Goal: Transaction & Acquisition: Purchase product/service

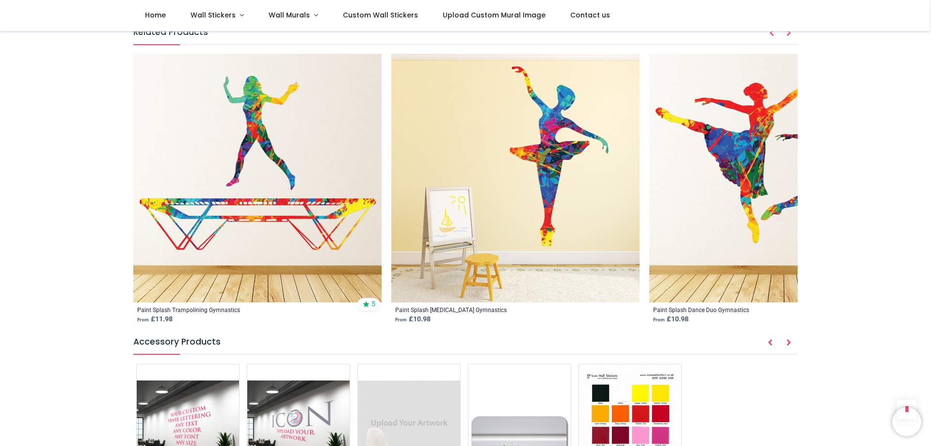
scroll to position [1213, 0]
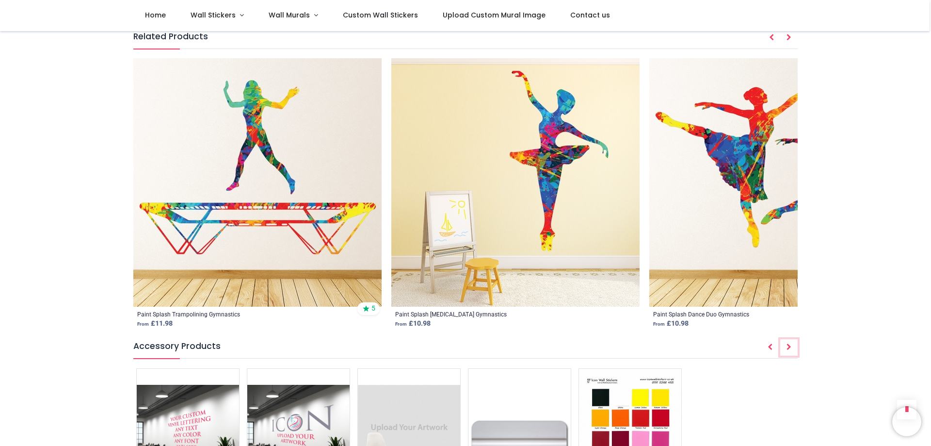
click at [790, 343] on icon "Next" at bounding box center [789, 346] width 5 height 7
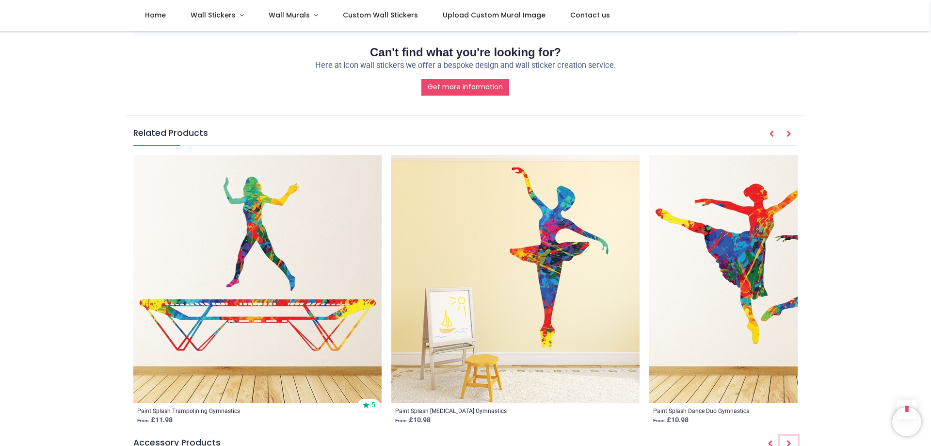
scroll to position [1116, 0]
click at [790, 131] on icon "Next" at bounding box center [789, 134] width 5 height 7
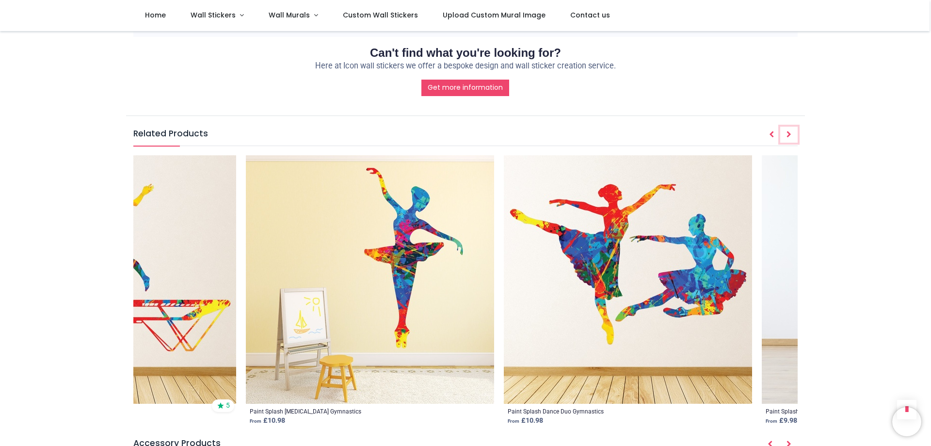
click at [790, 131] on icon "Next" at bounding box center [789, 134] width 5 height 7
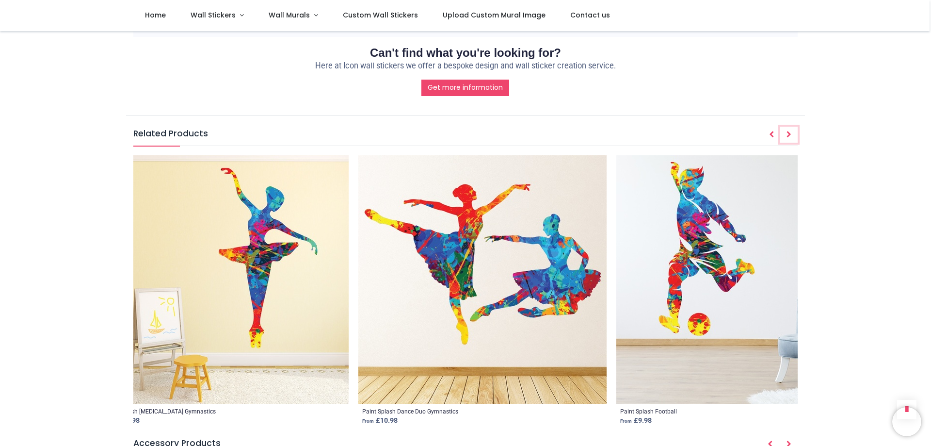
click at [790, 131] on icon "Next" at bounding box center [789, 134] width 5 height 7
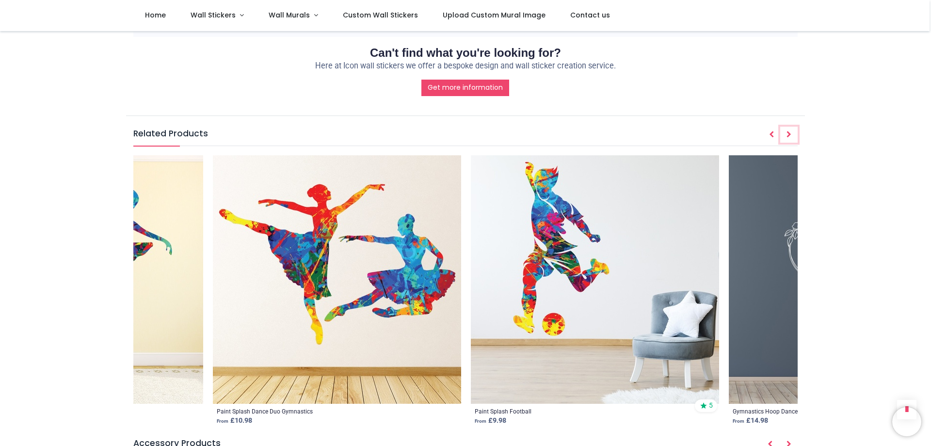
click at [790, 131] on icon "Next" at bounding box center [789, 134] width 5 height 7
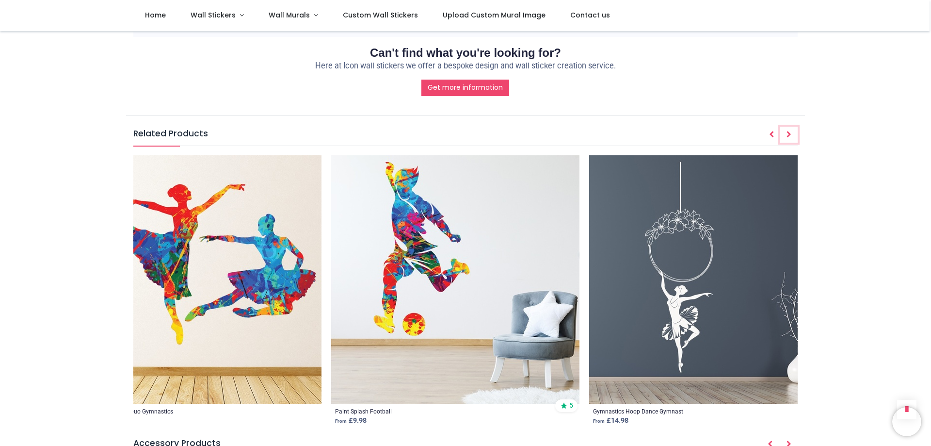
scroll to position [0, 582]
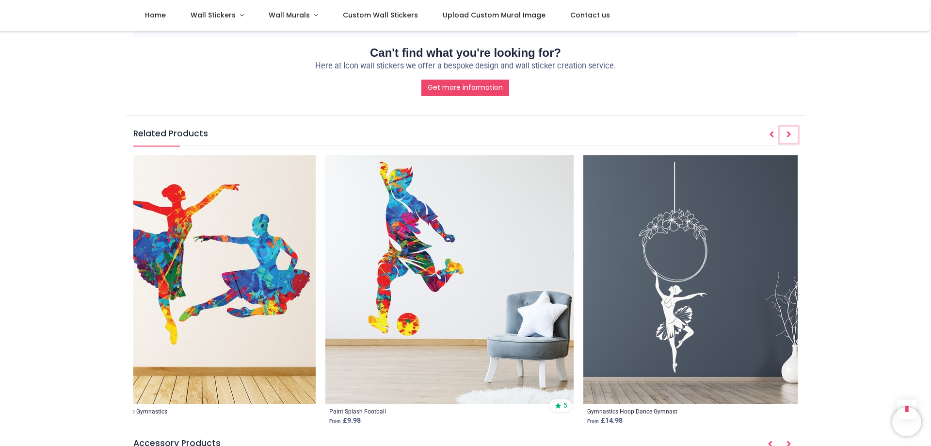
click at [790, 131] on icon "Next" at bounding box center [789, 134] width 5 height 7
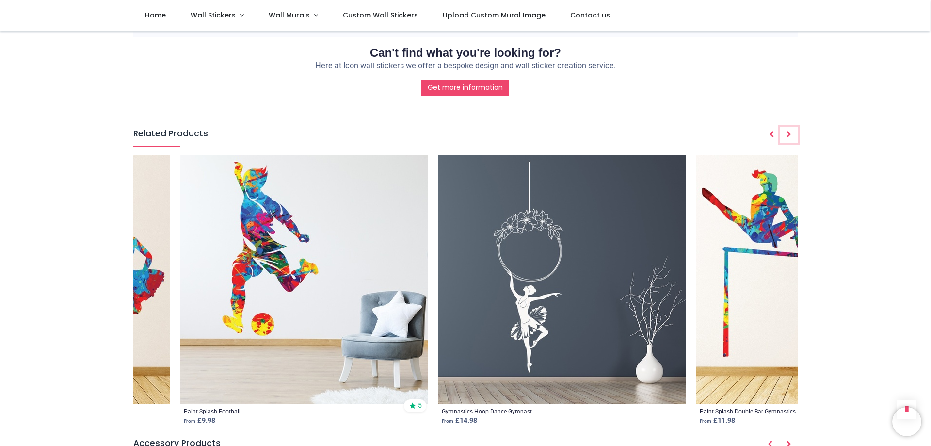
click at [790, 131] on icon "Next" at bounding box center [789, 134] width 5 height 7
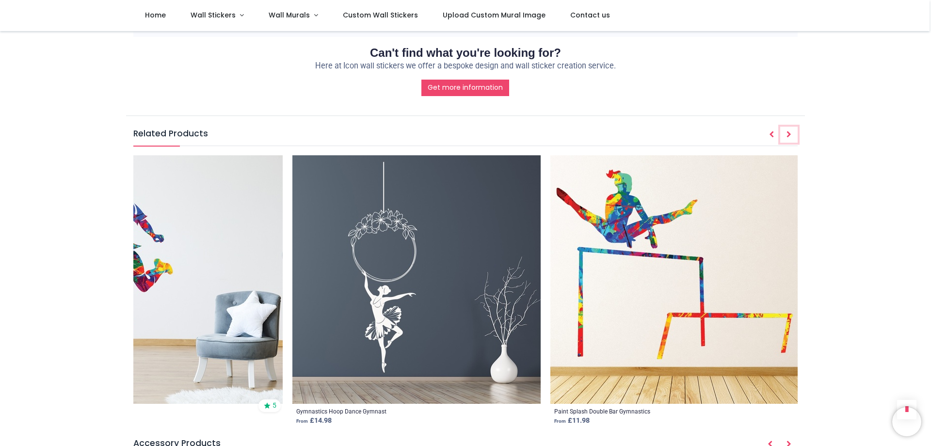
click at [790, 131] on icon "Next" at bounding box center [789, 134] width 5 height 7
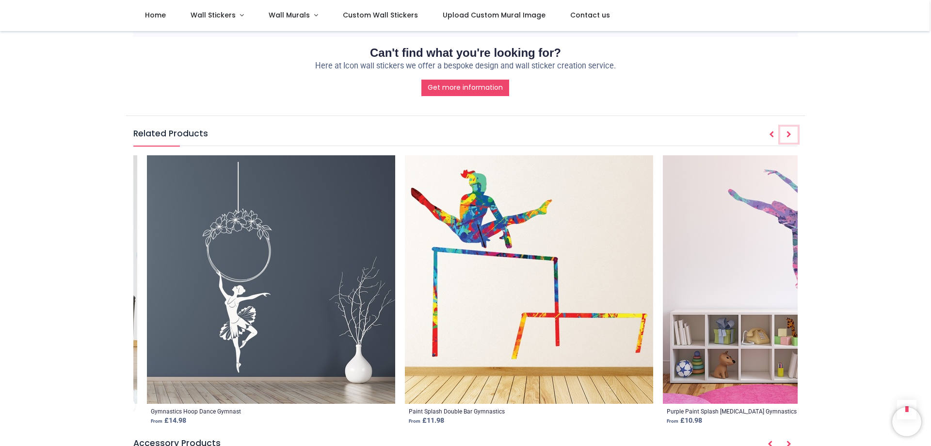
click at [790, 131] on icon "Next" at bounding box center [789, 134] width 5 height 7
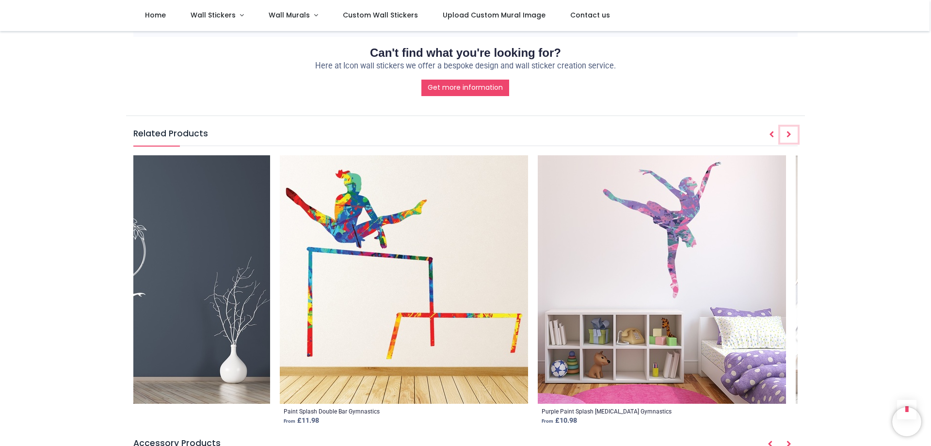
click at [790, 131] on icon "Next" at bounding box center [789, 134] width 5 height 7
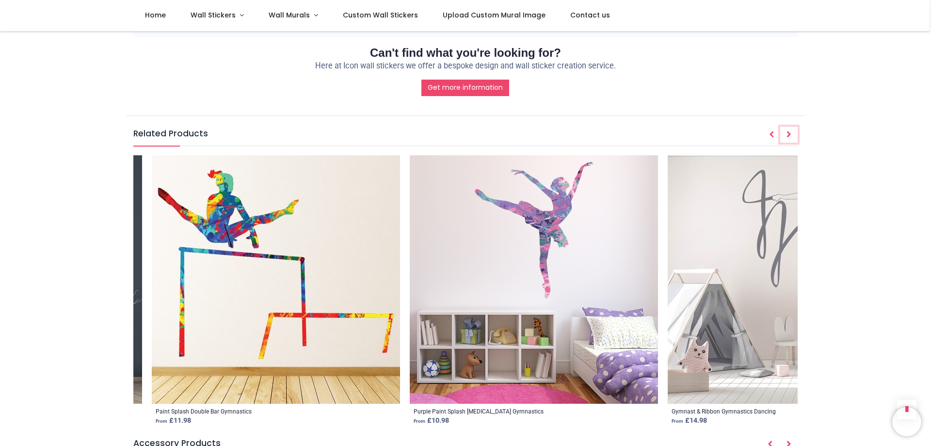
click at [790, 131] on icon "Next" at bounding box center [789, 134] width 5 height 7
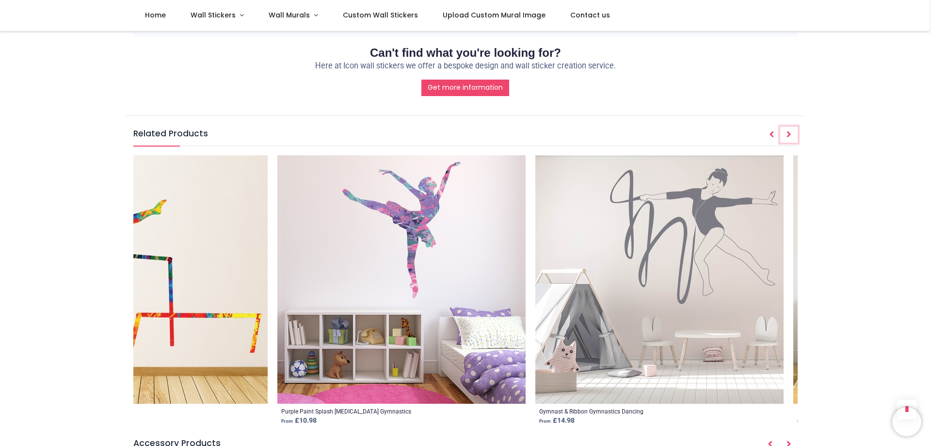
click at [790, 131] on icon "Next" at bounding box center [789, 134] width 5 height 7
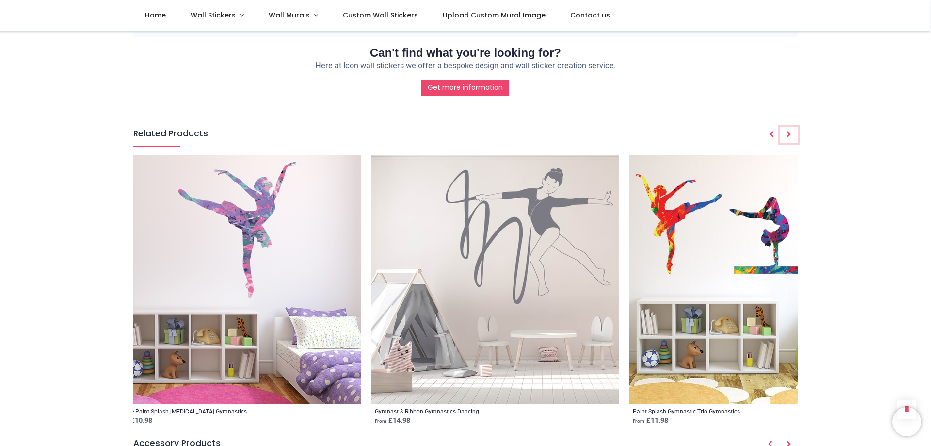
click at [790, 131] on icon "Next" at bounding box center [789, 134] width 5 height 7
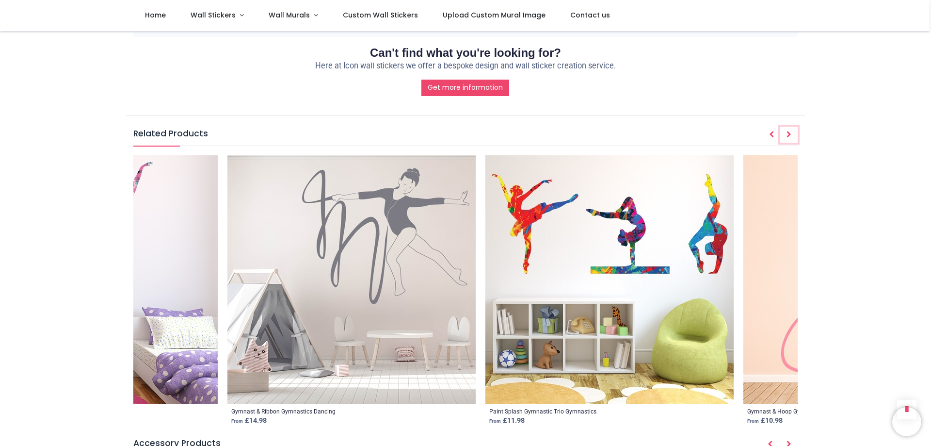
click at [790, 131] on icon "Next" at bounding box center [789, 134] width 5 height 7
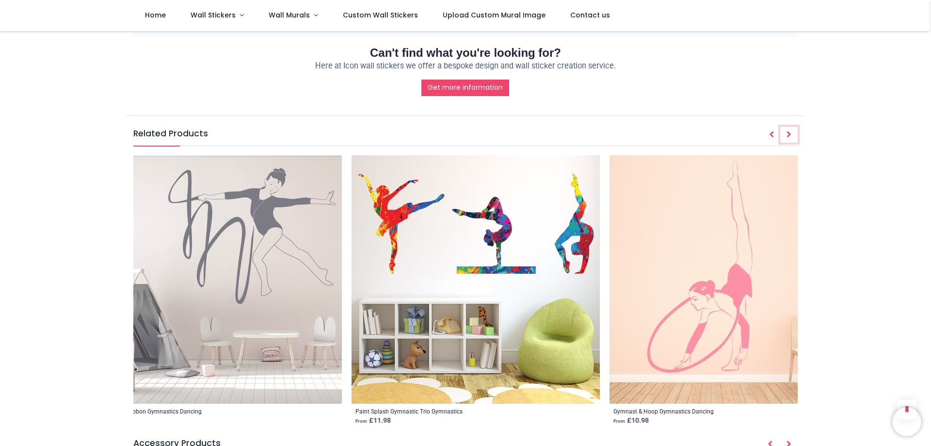
scroll to position [0, 1859]
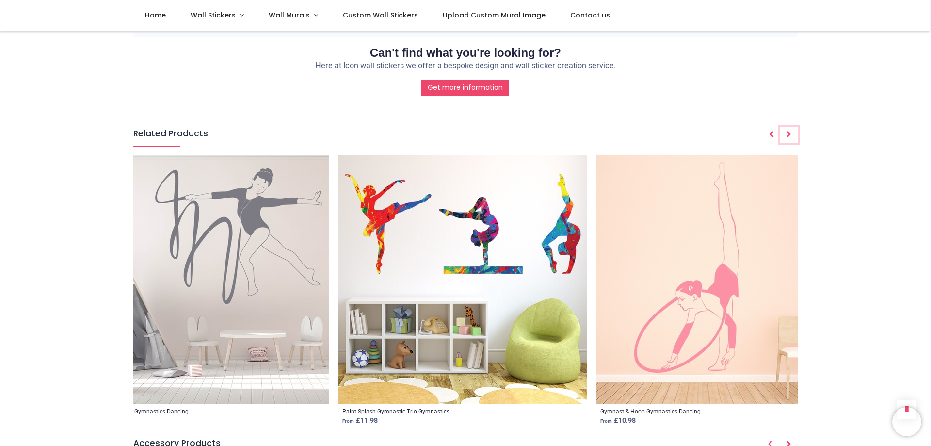
click at [790, 131] on icon "Next" at bounding box center [789, 134] width 5 height 7
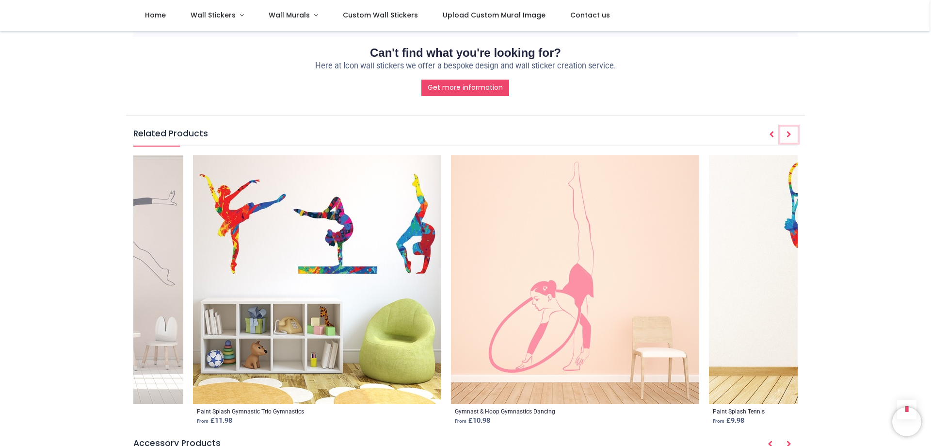
click at [790, 131] on icon "Next" at bounding box center [789, 134] width 5 height 7
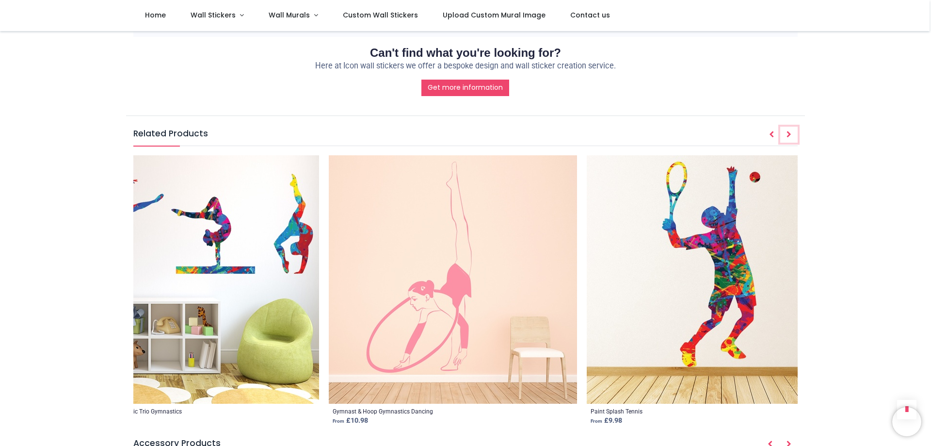
click at [790, 131] on icon "Next" at bounding box center [789, 134] width 5 height 7
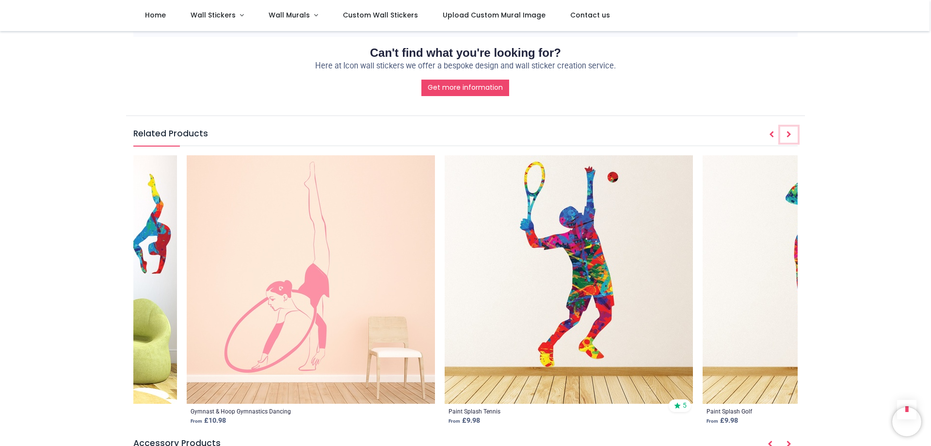
click at [790, 131] on icon "Next" at bounding box center [789, 134] width 5 height 7
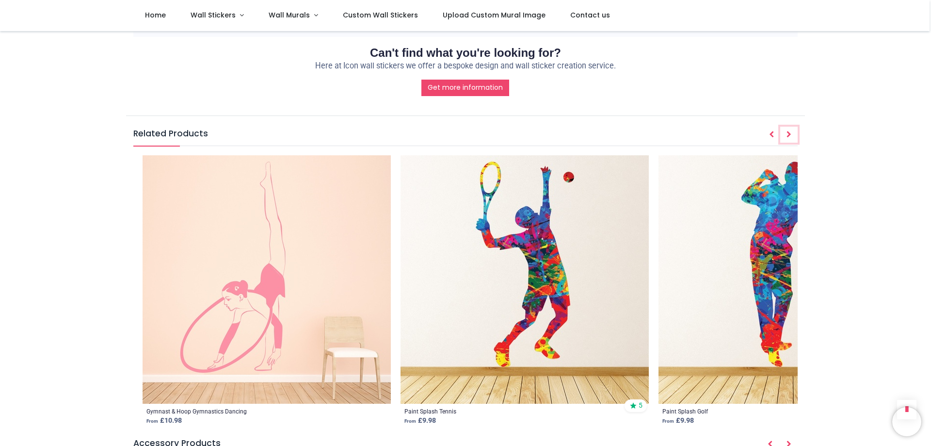
click at [790, 131] on icon "Next" at bounding box center [789, 134] width 5 height 7
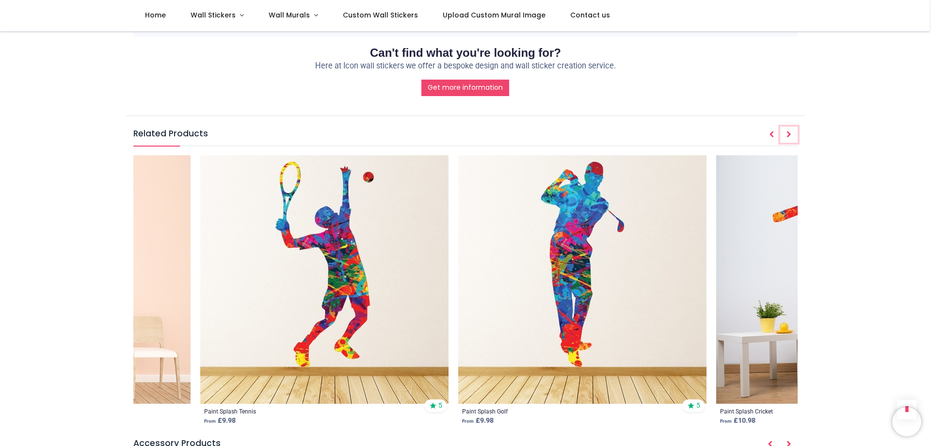
click at [790, 131] on icon "Next" at bounding box center [789, 134] width 5 height 7
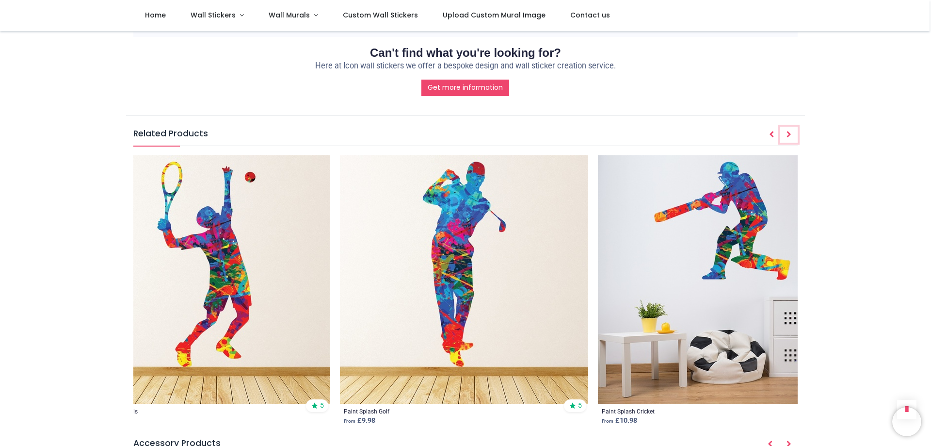
click at [790, 131] on icon "Next" at bounding box center [789, 134] width 5 height 7
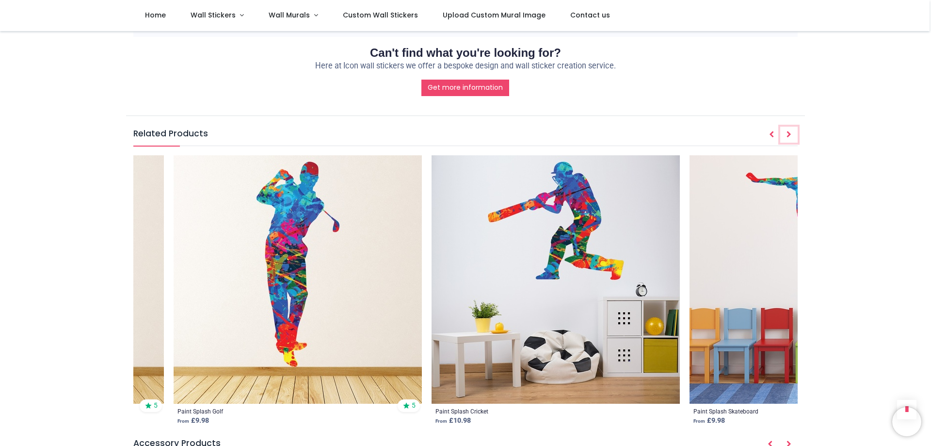
click at [790, 131] on icon "Next" at bounding box center [789, 134] width 5 height 7
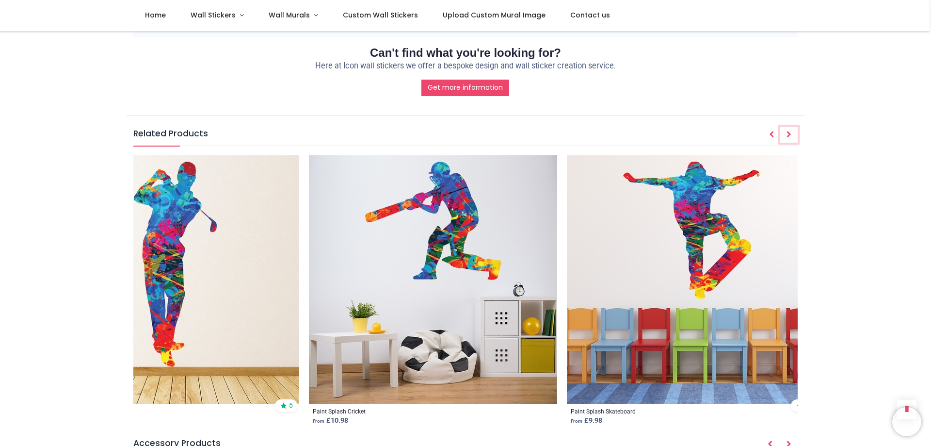
click at [790, 131] on icon "Next" at bounding box center [789, 134] width 5 height 7
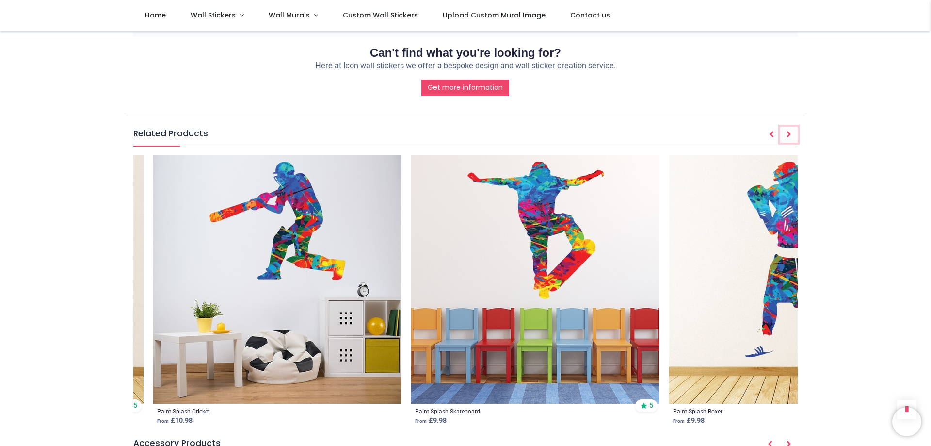
click at [790, 131] on icon "Next" at bounding box center [789, 134] width 5 height 7
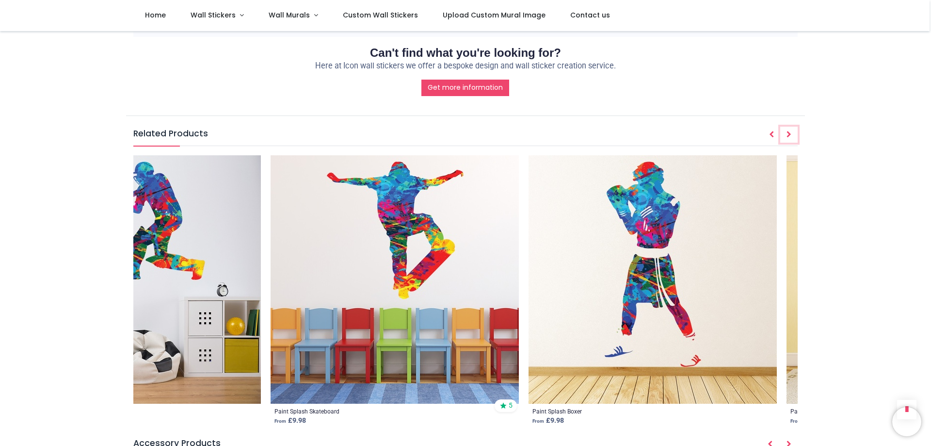
click at [790, 131] on icon "Next" at bounding box center [789, 134] width 5 height 7
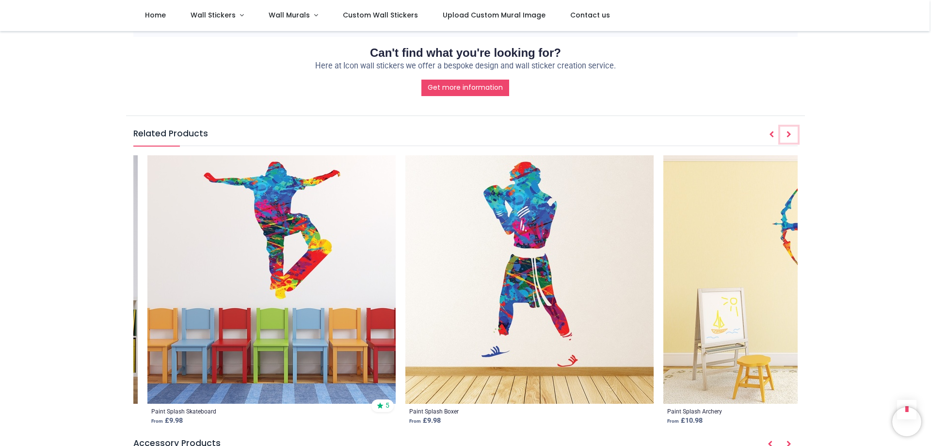
click at [790, 131] on icon "Next" at bounding box center [789, 134] width 5 height 7
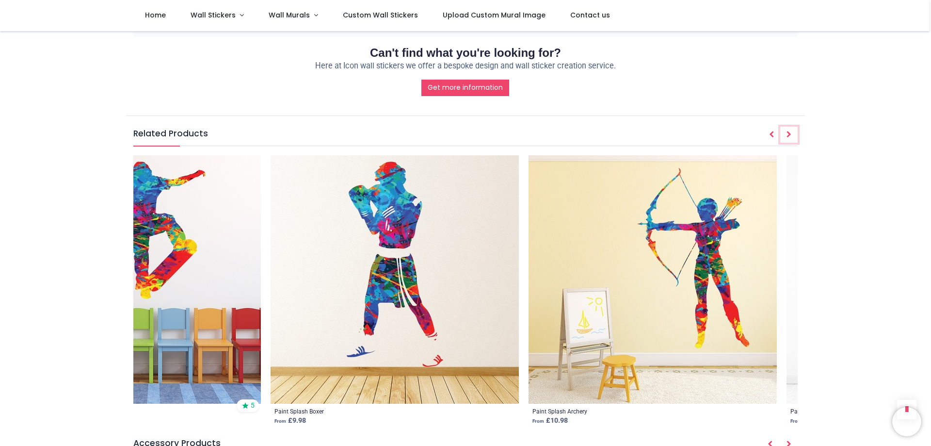
click at [790, 131] on icon "Next" at bounding box center [789, 134] width 5 height 7
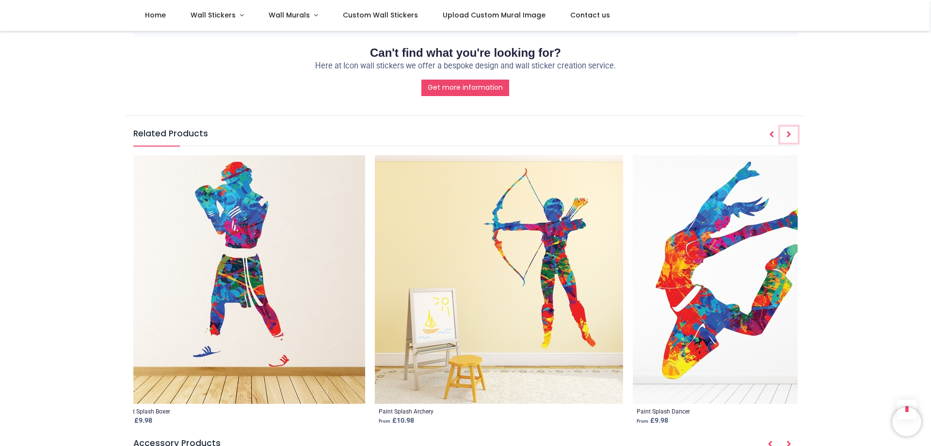
click at [790, 131] on icon "Next" at bounding box center [789, 134] width 5 height 7
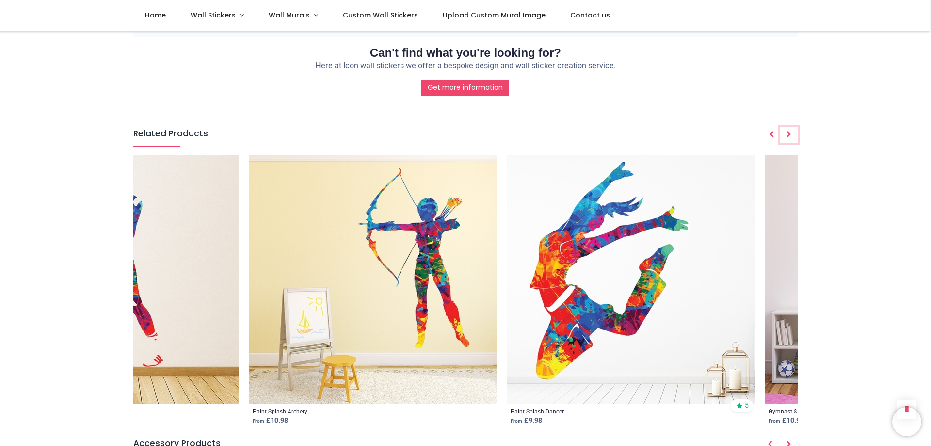
click at [790, 131] on icon "Next" at bounding box center [789, 134] width 5 height 7
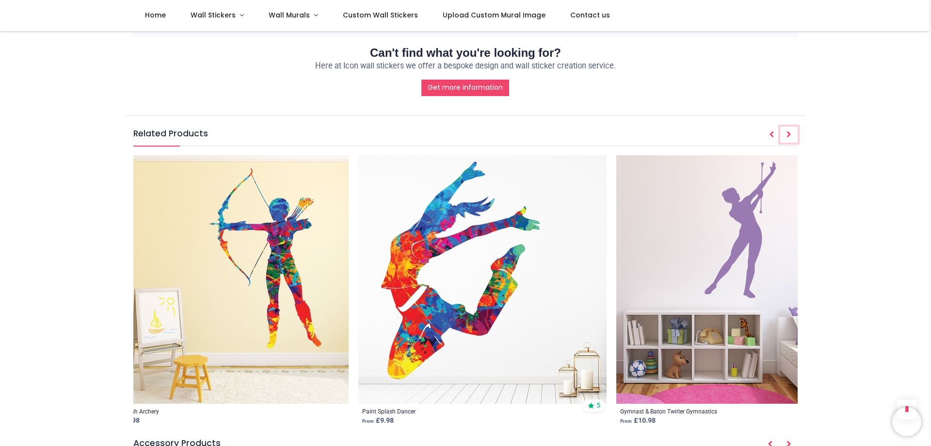
scroll to position [0, 3907]
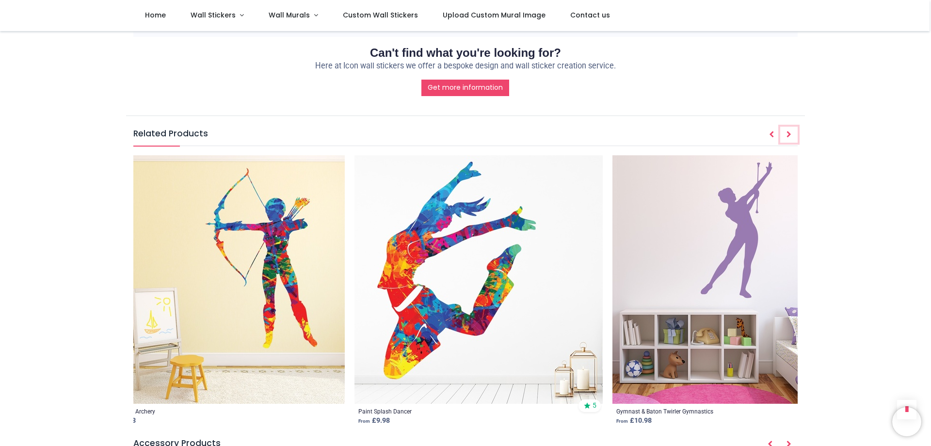
click at [790, 131] on icon "Next" at bounding box center [789, 134] width 5 height 7
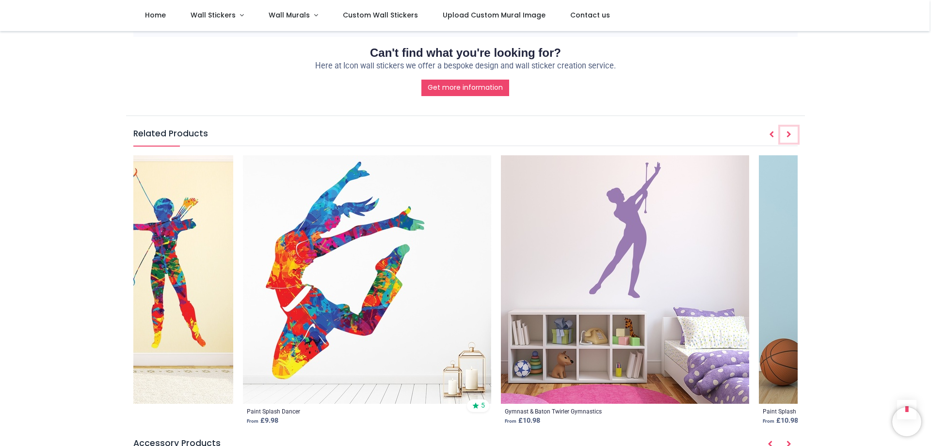
click at [790, 131] on icon "Next" at bounding box center [789, 134] width 5 height 7
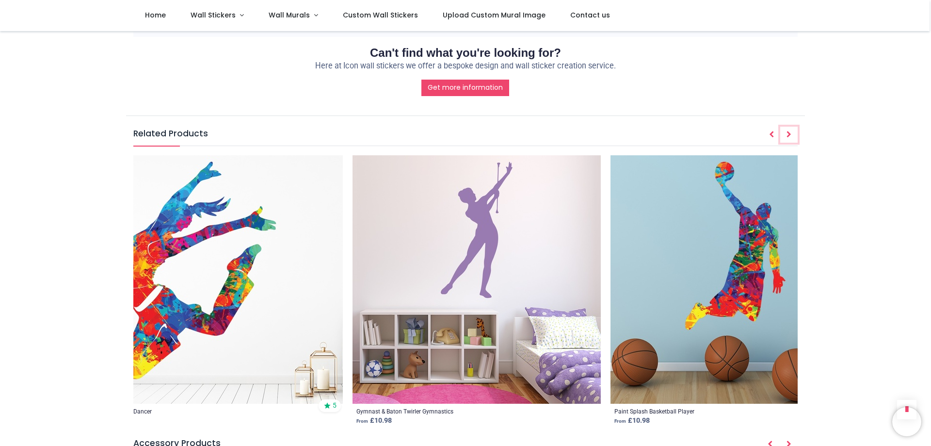
click at [790, 131] on icon "Next" at bounding box center [789, 134] width 5 height 7
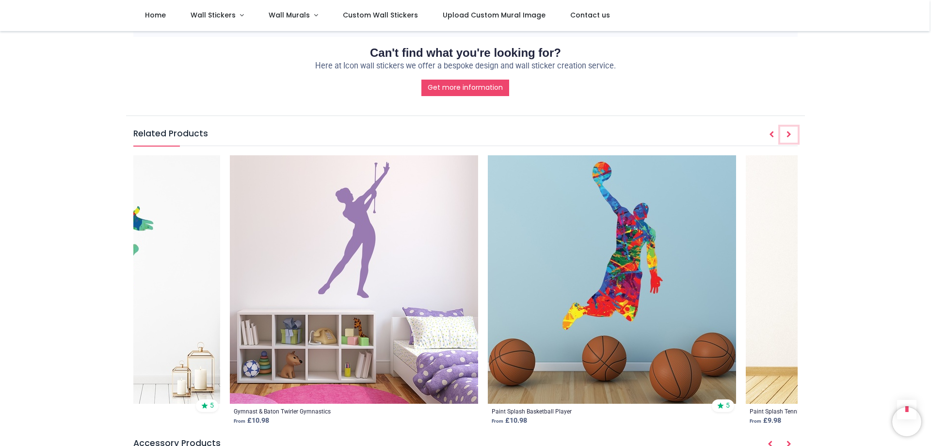
click at [790, 131] on icon "Next" at bounding box center [789, 134] width 5 height 7
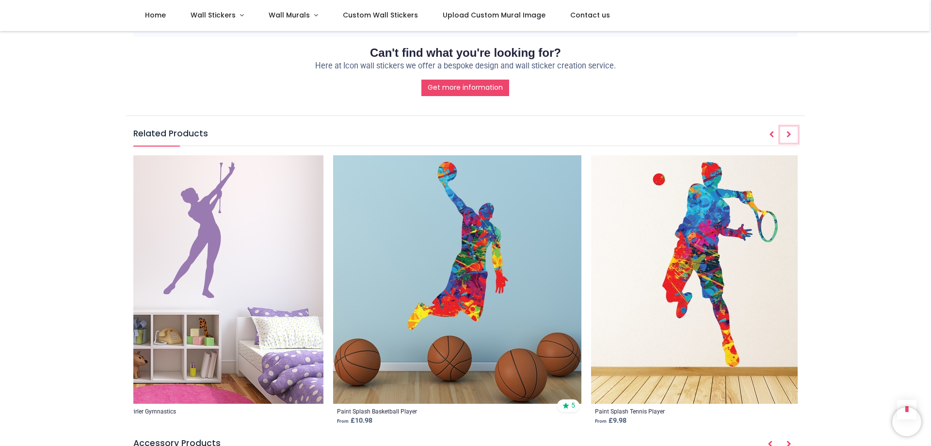
scroll to position [0, 4446]
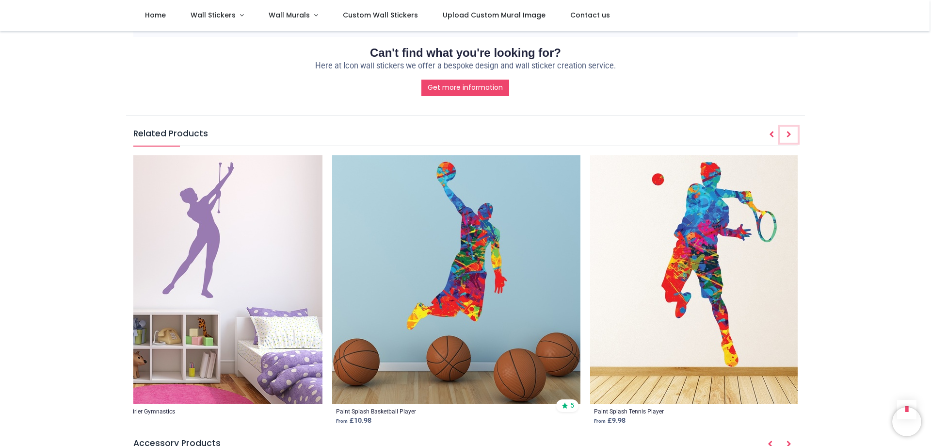
click at [790, 131] on icon "Next" at bounding box center [789, 134] width 5 height 7
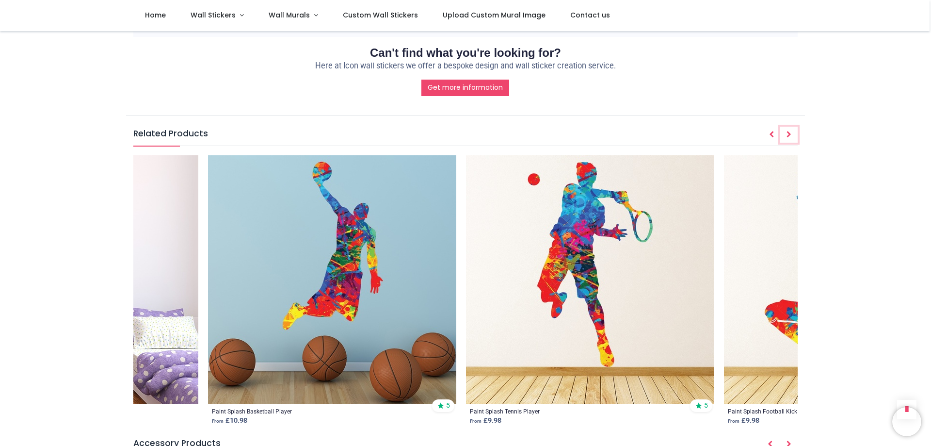
click at [790, 131] on icon "Next" at bounding box center [789, 134] width 5 height 7
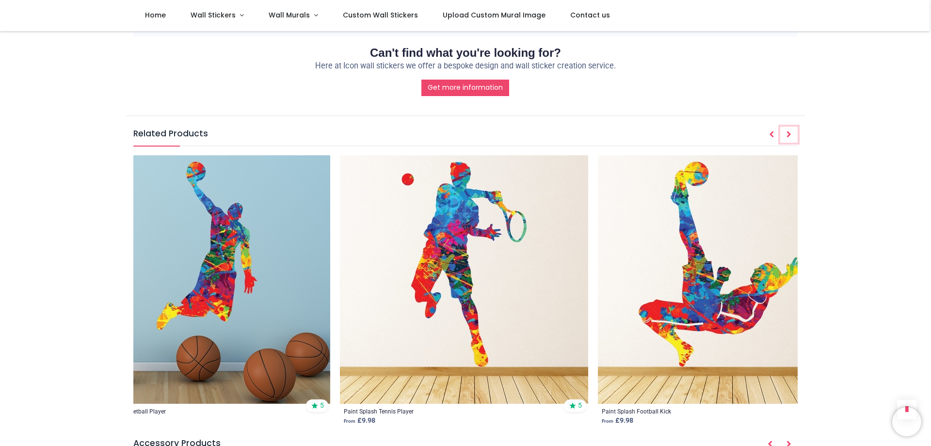
click at [790, 131] on icon "Next" at bounding box center [789, 134] width 5 height 7
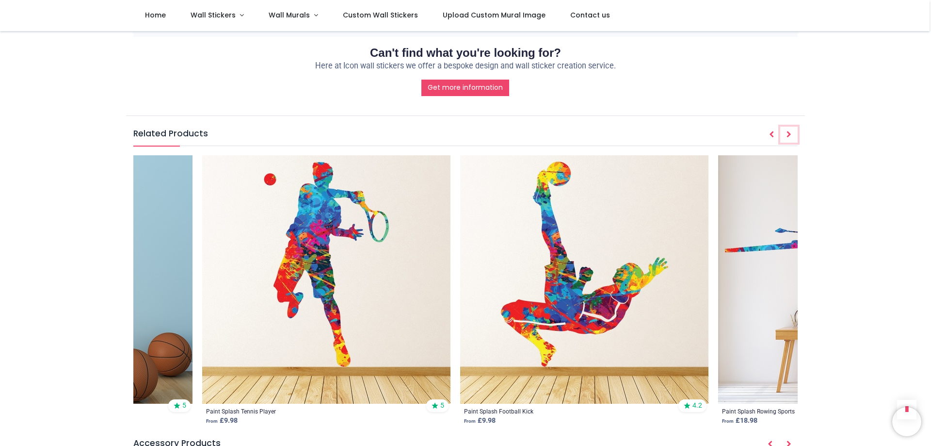
click at [790, 131] on icon "Next" at bounding box center [789, 134] width 5 height 7
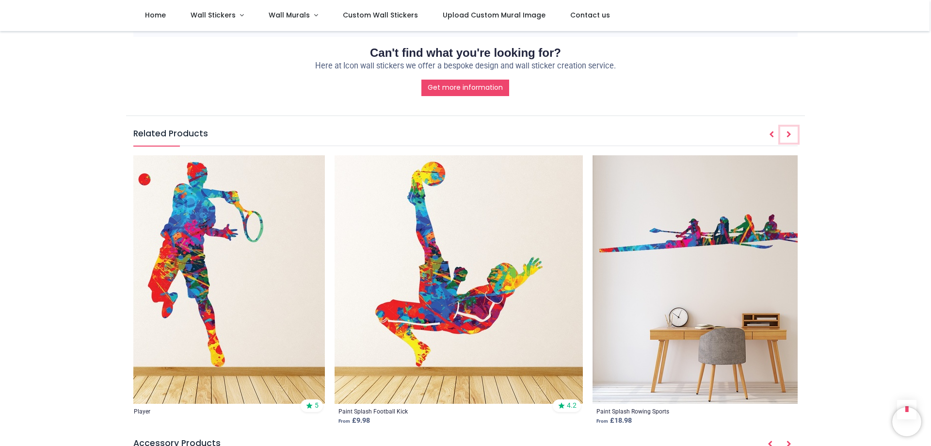
click at [790, 131] on icon "Next" at bounding box center [789, 134] width 5 height 7
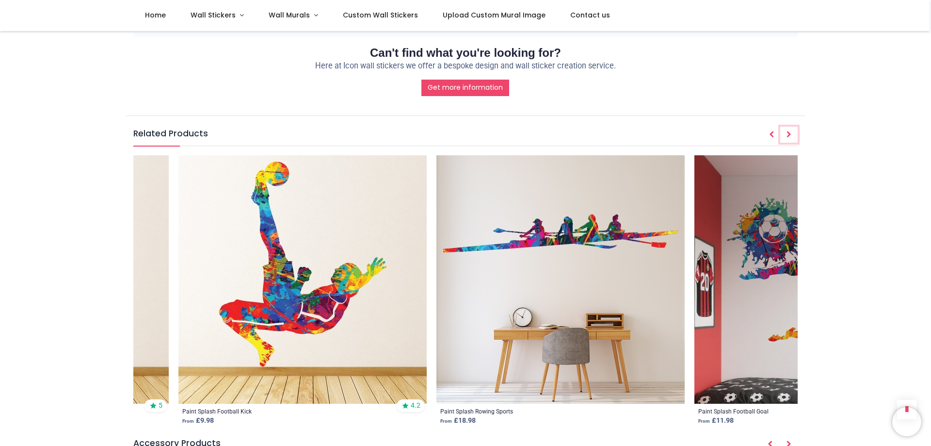
scroll to position [0, 5116]
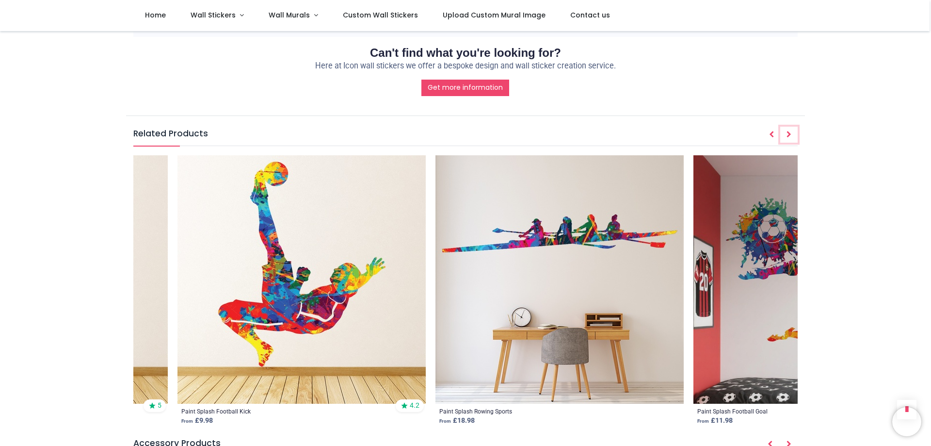
click at [790, 131] on icon "Next" at bounding box center [789, 134] width 5 height 7
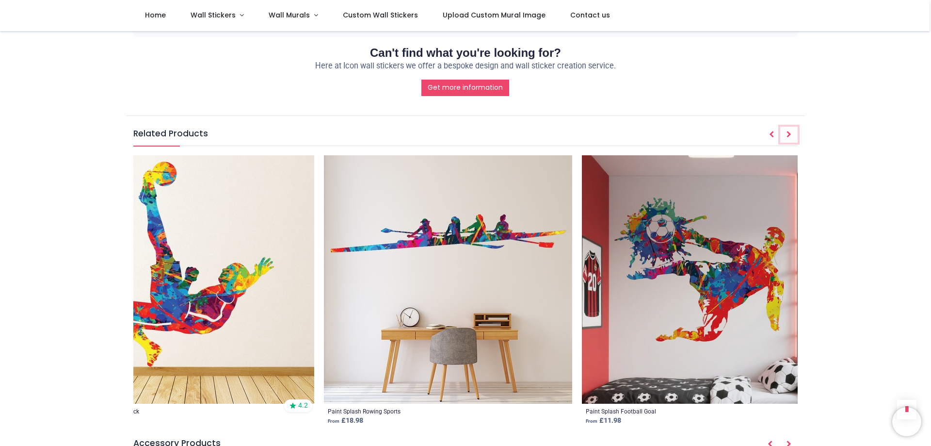
click at [790, 131] on icon "Next" at bounding box center [789, 134] width 5 height 7
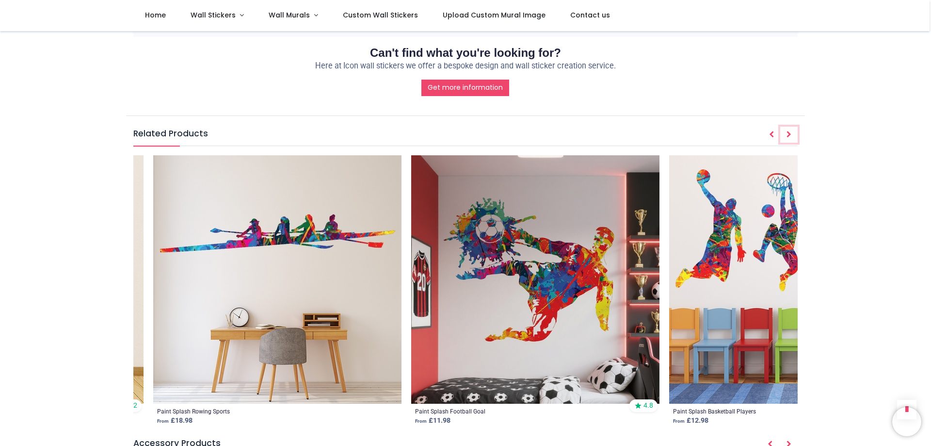
click at [790, 131] on icon "Next" at bounding box center [789, 134] width 5 height 7
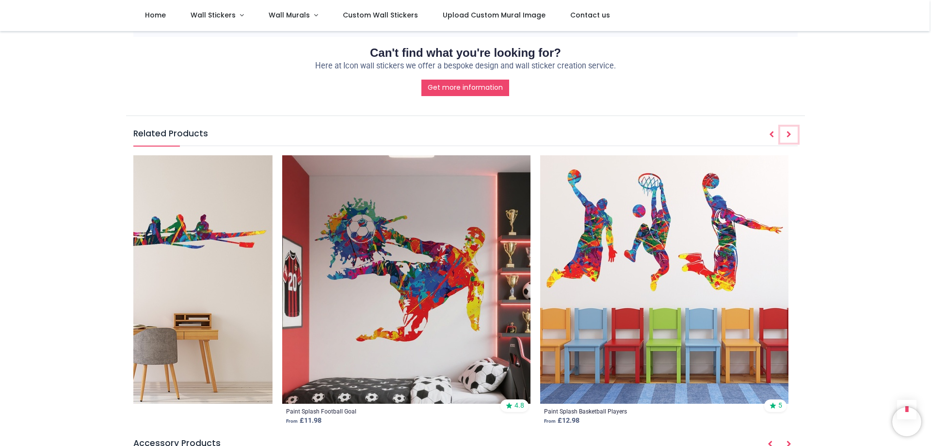
click at [790, 131] on icon "Next" at bounding box center [789, 134] width 5 height 7
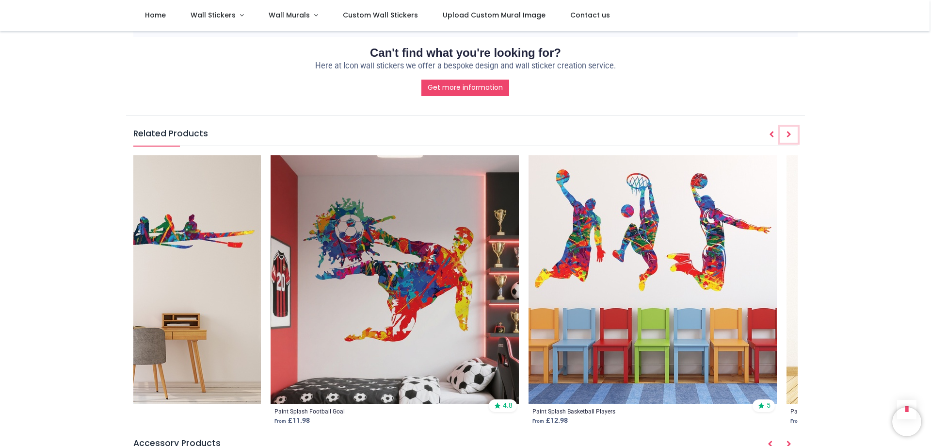
click at [790, 131] on icon "Next" at bounding box center [789, 134] width 5 height 7
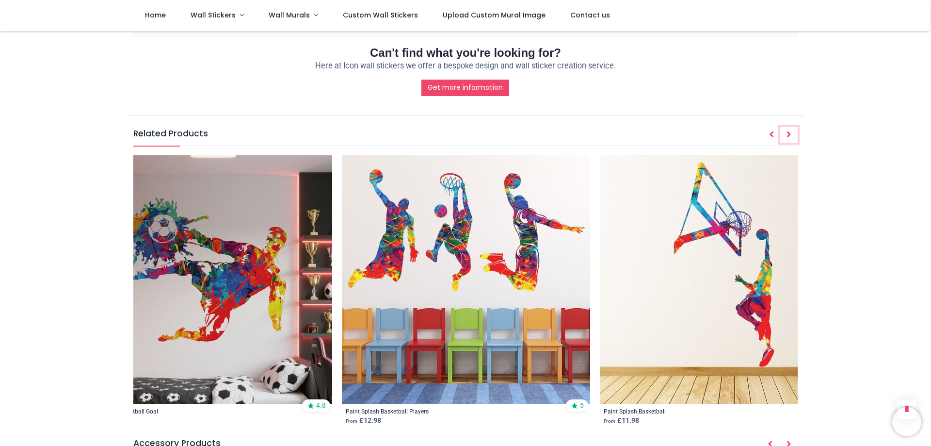
click at [790, 131] on icon "Next" at bounding box center [789, 134] width 5 height 7
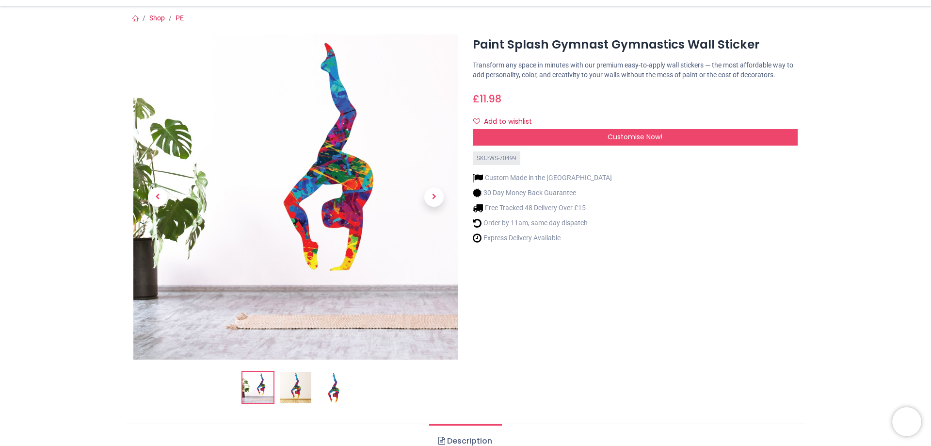
scroll to position [0, 0]
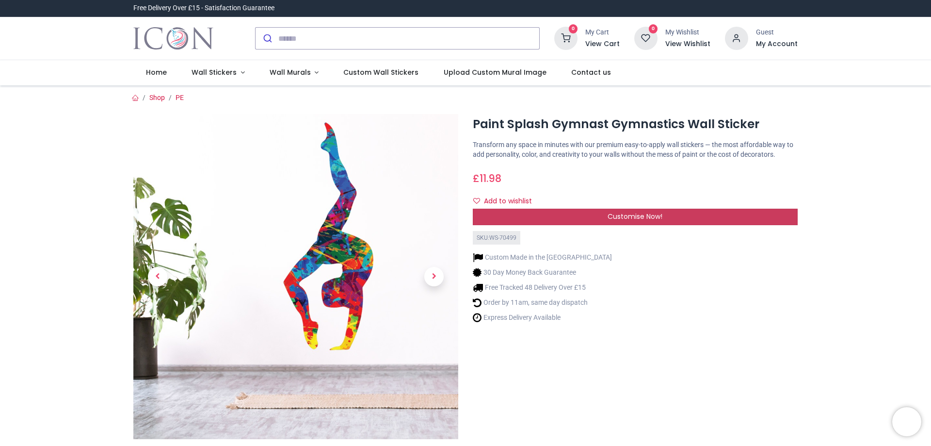
click at [625, 214] on span "Customise Now!" at bounding box center [635, 216] width 55 height 10
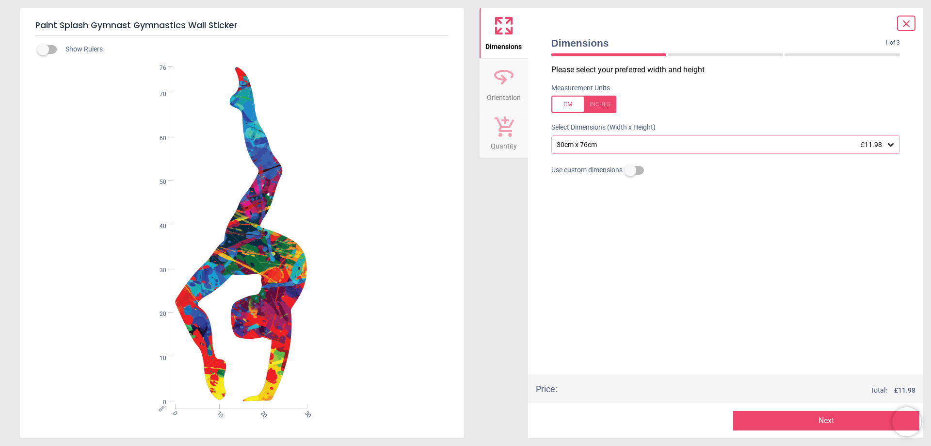
click at [889, 144] on icon at bounding box center [891, 145] width 10 height 10
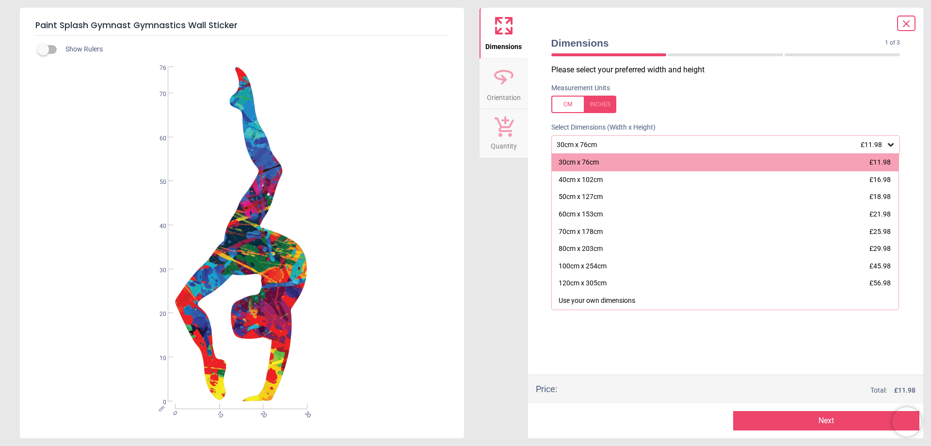
click at [904, 19] on icon at bounding box center [907, 24] width 12 height 12
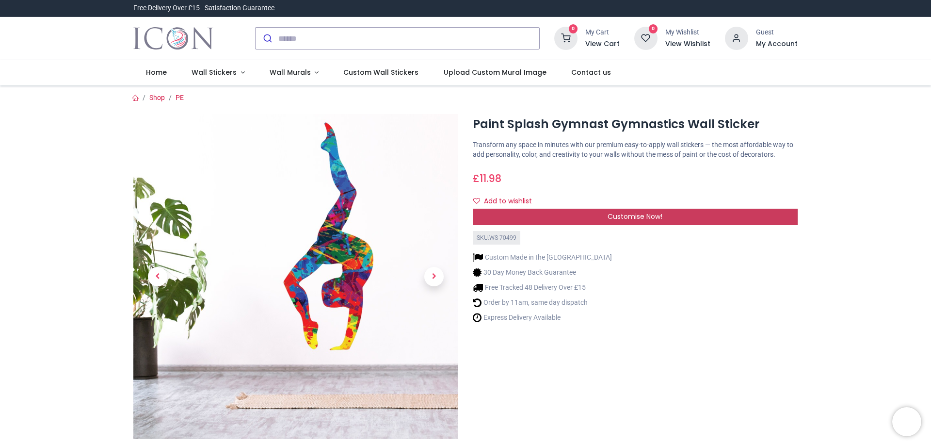
click at [722, 218] on div "Customise Now!" at bounding box center [635, 217] width 325 height 16
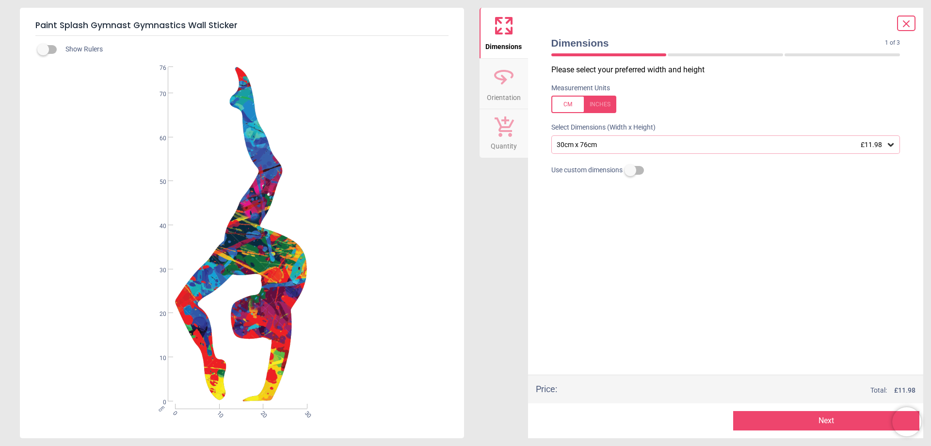
click at [631, 170] on label at bounding box center [631, 170] width 0 height 0
click at [631, 149] on label at bounding box center [631, 149] width 0 height 0
click at [789, 414] on button "Next" at bounding box center [826, 420] width 186 height 19
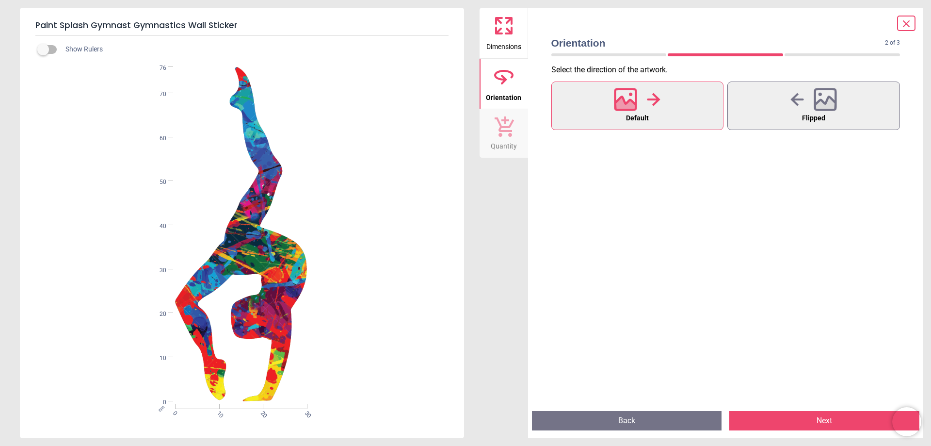
click at [838, 418] on button "Next" at bounding box center [824, 420] width 190 height 19
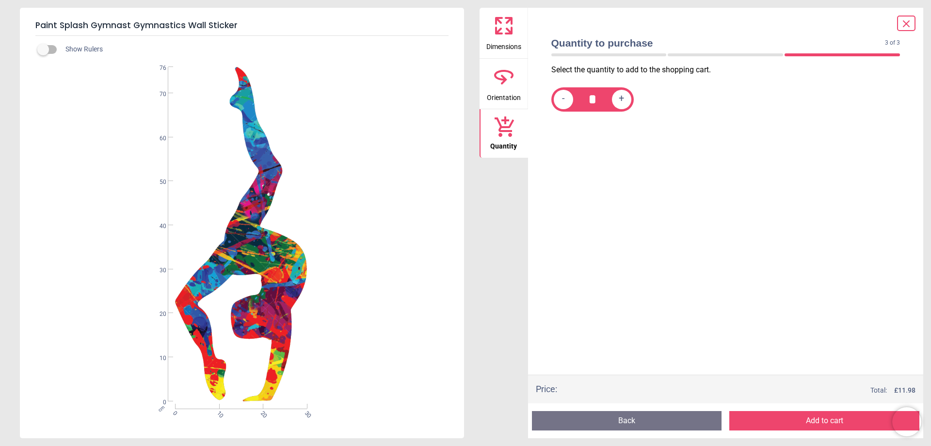
click at [625, 97] on div "+" at bounding box center [621, 99] width 19 height 19
type input "*"
click at [856, 420] on button "Add to cart" at bounding box center [824, 420] width 190 height 19
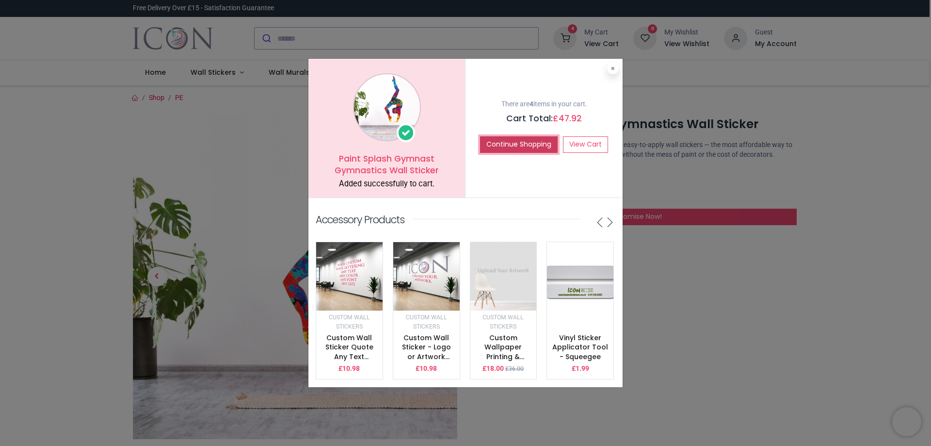
click at [529, 137] on button "Continue Shopping" at bounding box center [519, 144] width 78 height 16
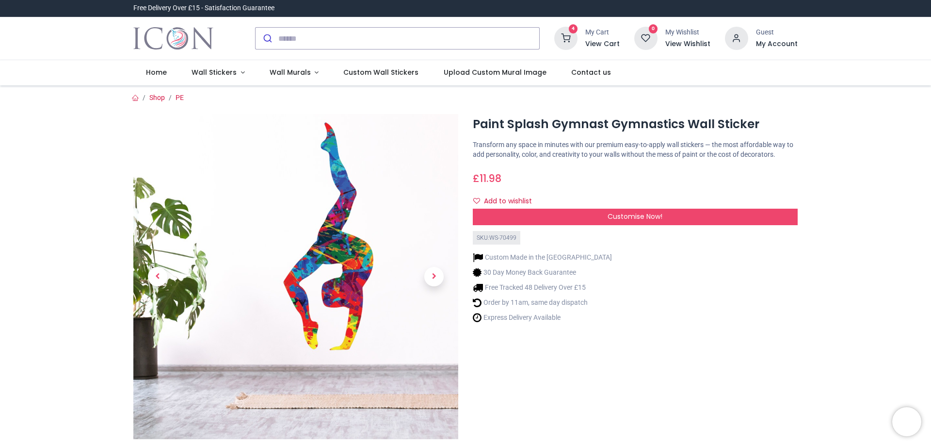
click at [572, 33] on icon at bounding box center [565, 38] width 23 height 23
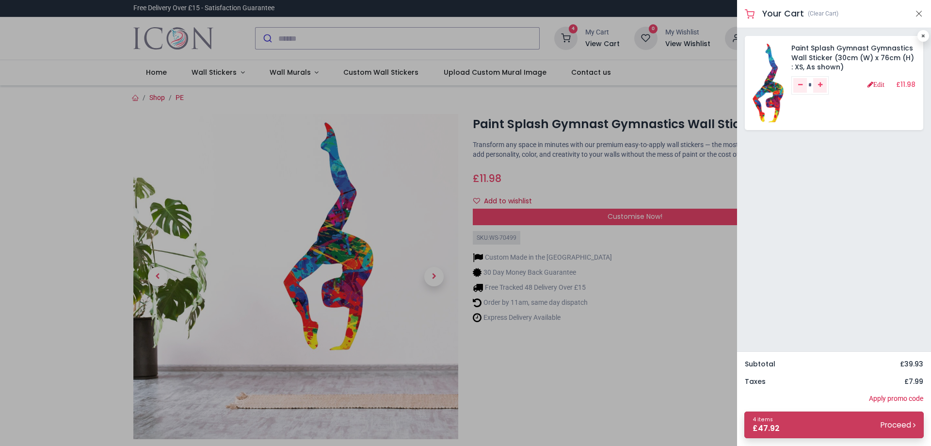
click at [845, 419] on link "4 items £ 47.92 Proceed" at bounding box center [833, 424] width 179 height 27
